Goal: Task Accomplishment & Management: Use online tool/utility

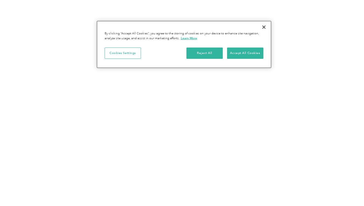
click at [243, 59] on div "Reject All Accept All Cookies" at bounding box center [224, 56] width 77 height 16
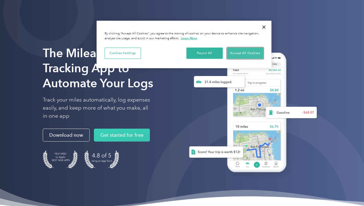
click at [241, 55] on button "Accept All Cookies" at bounding box center [245, 53] width 36 height 11
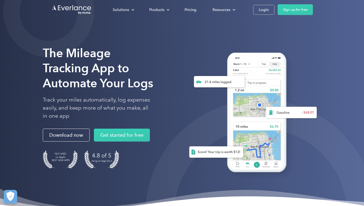
click at [267, 8] on div "Login" at bounding box center [263, 9] width 10 height 7
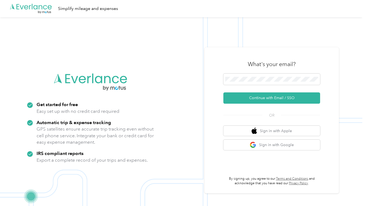
click at [246, 96] on button "Continue with Email / SSO" at bounding box center [271, 97] width 97 height 11
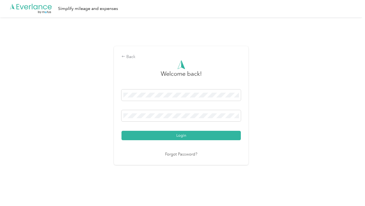
click at [169, 130] on div "Login" at bounding box center [180, 114] width 119 height 51
click at [161, 135] on button "Login" at bounding box center [180, 135] width 119 height 9
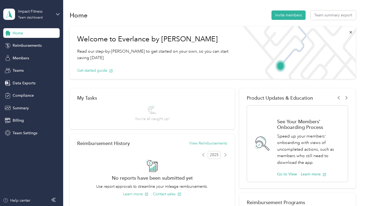
click at [20, 62] on div "Members" at bounding box center [31, 58] width 56 height 10
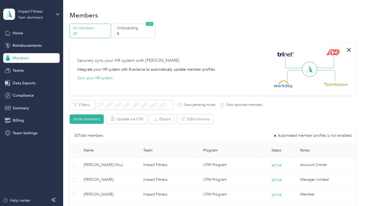
click at [24, 82] on span "Data Exports" at bounding box center [24, 83] width 23 height 6
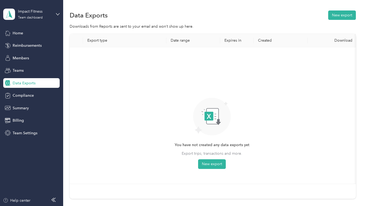
click at [341, 15] on button "New export" at bounding box center [342, 14] width 28 height 9
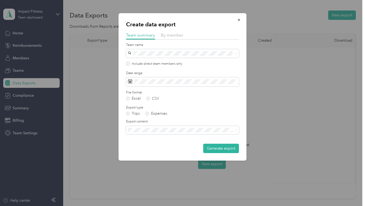
click at [129, 80] on icon at bounding box center [130, 81] width 4 height 4
click at [131, 81] on icon at bounding box center [130, 81] width 4 height 4
click at [129, 80] on icon at bounding box center [130, 81] width 4 height 4
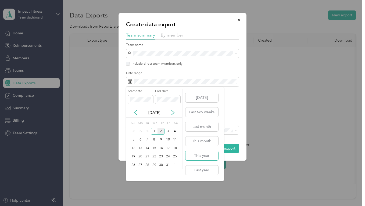
click at [199, 154] on button "This year" at bounding box center [201, 155] width 33 height 9
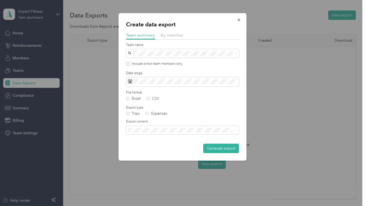
click at [208, 148] on button "Generate export" at bounding box center [221, 148] width 36 height 9
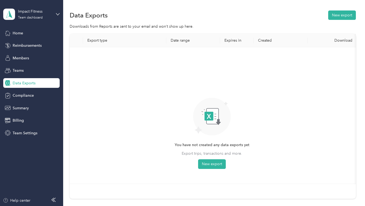
click at [20, 84] on span "Data Exports" at bounding box center [24, 83] width 23 height 6
click at [15, 57] on span "Members" at bounding box center [21, 58] width 16 height 6
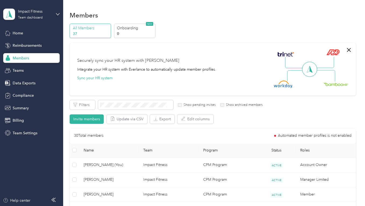
click at [16, 86] on div "Data Exports" at bounding box center [31, 83] width 56 height 10
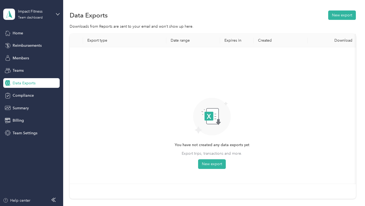
click at [338, 17] on button "New export" at bounding box center [342, 14] width 28 height 9
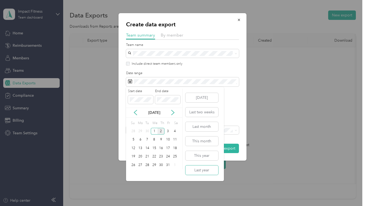
click at [198, 170] on button "Last year" at bounding box center [201, 169] width 33 height 9
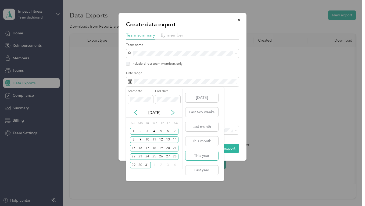
click at [203, 159] on button "This year" at bounding box center [201, 155] width 33 height 9
click at [134, 114] on icon at bounding box center [135, 112] width 5 height 5
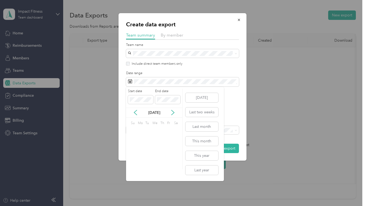
click at [134, 114] on icon at bounding box center [135, 112] width 5 height 5
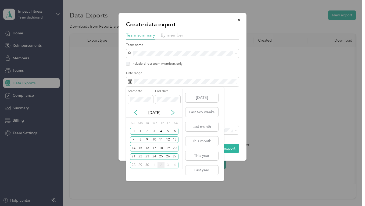
click at [167, 114] on div "[DATE]" at bounding box center [154, 113] width 56 height 6
click at [171, 114] on icon at bounding box center [172, 112] width 5 height 5
click at [162, 131] on div "2" at bounding box center [160, 131] width 7 height 7
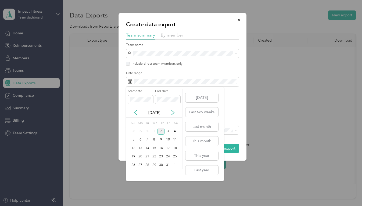
click at [132, 112] on div "[DATE]" at bounding box center [154, 113] width 56 height 6
click at [135, 112] on icon at bounding box center [135, 112] width 5 height 5
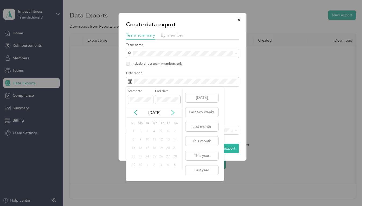
click at [135, 112] on icon at bounding box center [135, 112] width 5 height 5
click at [92, 206] on div "Create data export Team summary By member Team name Include direct team members…" at bounding box center [181, 206] width 362 height 0
click at [76, 206] on div "Create data export Team summary By member Team name Include direct team members…" at bounding box center [181, 206] width 362 height 0
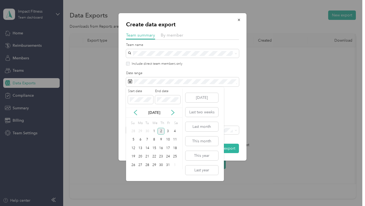
click at [182, 88] on div "Start date End date [DATE] Su Mo Tu We Th Fr Sa 28 29 30 1 2 3 4 5 6 7 8 9 10 1…" at bounding box center [154, 134] width 56 height 94
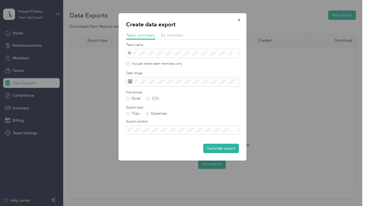
click at [193, 66] on form "Team name Include direct team members only Date range File format Excel CSV Exp…" at bounding box center [182, 98] width 113 height 111
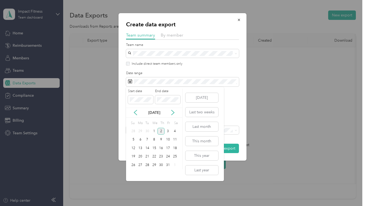
click at [135, 113] on icon at bounding box center [135, 112] width 5 height 5
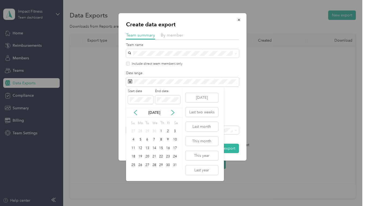
click at [135, 113] on icon at bounding box center [135, 112] width 5 height 5
click at [155, 130] on div "1" at bounding box center [154, 131] width 7 height 7
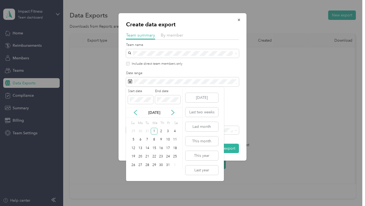
click at [173, 112] on icon at bounding box center [172, 112] width 3 height 5
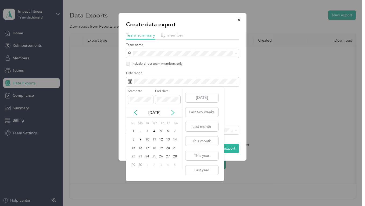
click at [173, 112] on icon at bounding box center [172, 112] width 3 height 5
click at [162, 132] on div "2" at bounding box center [160, 131] width 7 height 7
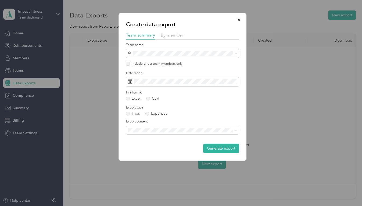
click at [215, 147] on button "Generate export" at bounding box center [221, 148] width 36 height 9
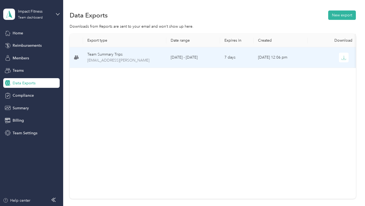
click at [148, 62] on span "[EMAIL_ADDRESS][PERSON_NAME]" at bounding box center [124, 60] width 75 height 6
click at [348, 58] on button "button" at bounding box center [344, 58] width 10 height 10
